Goal: Find specific page/section: Find specific page/section

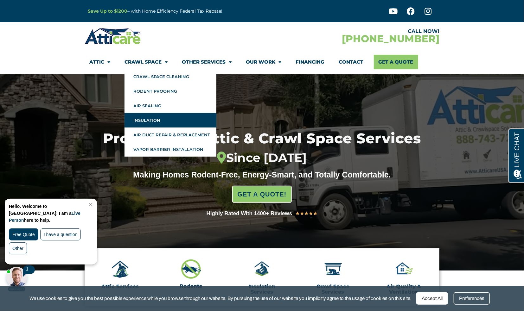
click at [147, 117] on link "Insulation" at bounding box center [170, 120] width 92 height 15
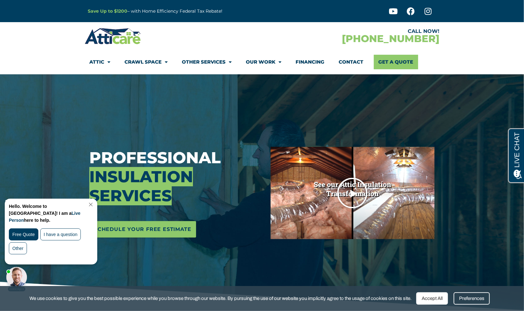
click at [391, 213] on img at bounding box center [352, 193] width 164 height 92
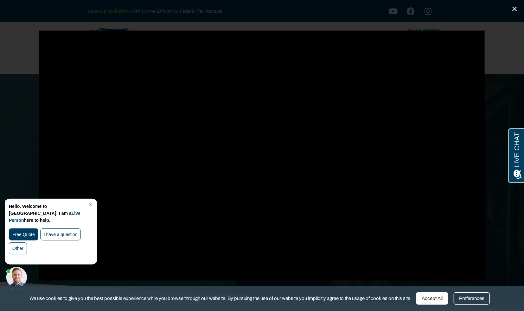
click at [94, 205] on link "Close Chat" at bounding box center [90, 204] width 9 height 5
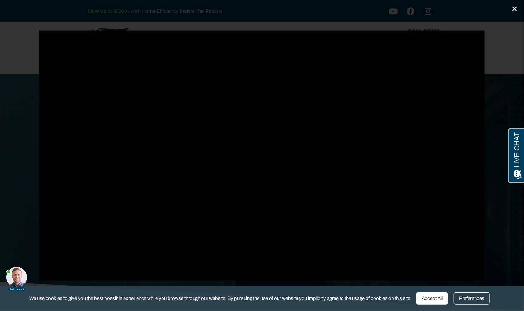
click at [517, 9] on icon "Close (Esc)" at bounding box center [514, 9] width 6 height 6
